Goal: Check status

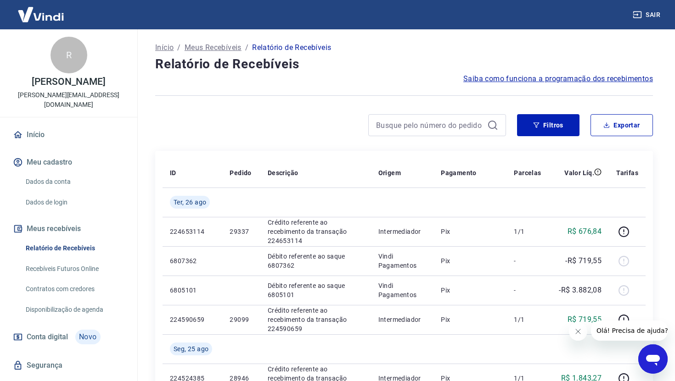
click at [49, 13] on img at bounding box center [41, 14] width 60 height 28
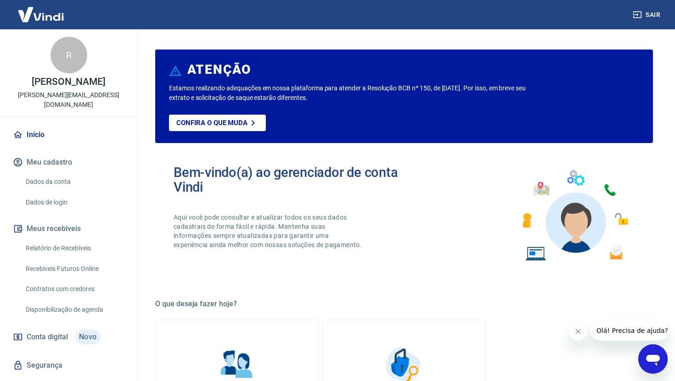
click at [31, 126] on link "Início" at bounding box center [68, 135] width 115 height 20
